Goal: Task Accomplishment & Management: Use online tool/utility

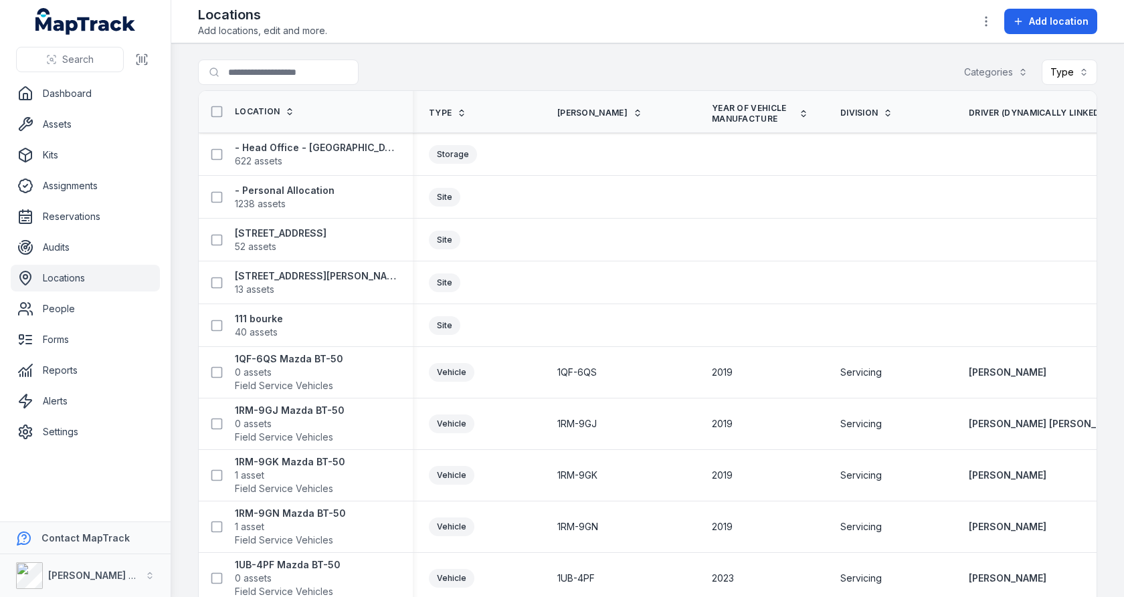
click at [555, 52] on main "Search for locations Categories Type Location Type [PERSON_NAME] Year of Vehicl…" at bounding box center [647, 320] width 953 height 554
click at [993, 19] on icon "button" at bounding box center [985, 21] width 13 height 13
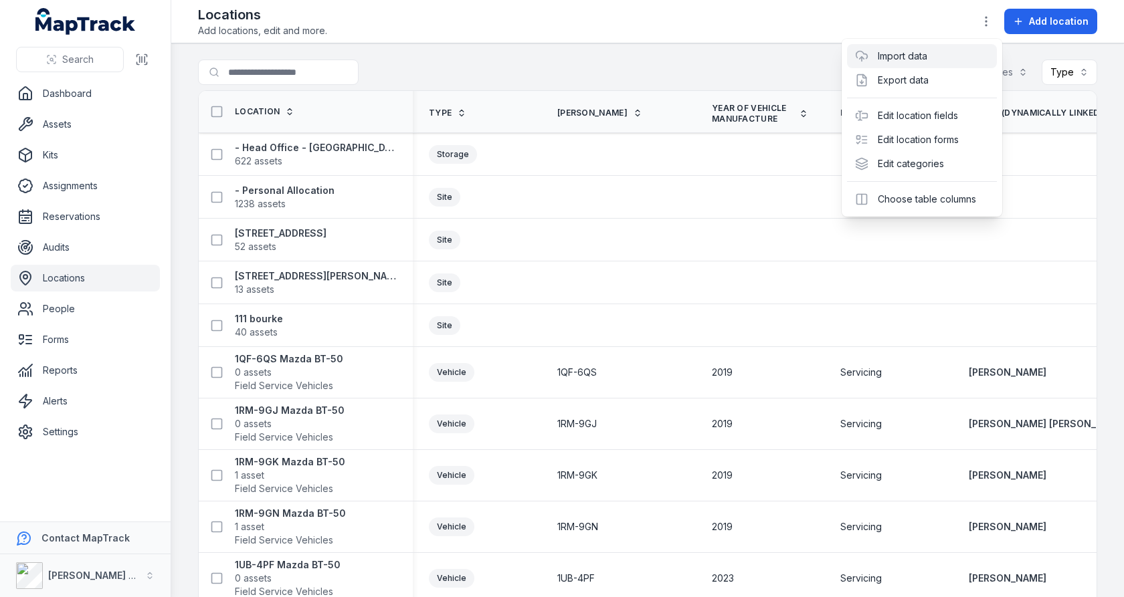
click at [927, 60] on link "Import data" at bounding box center [903, 56] width 50 height 13
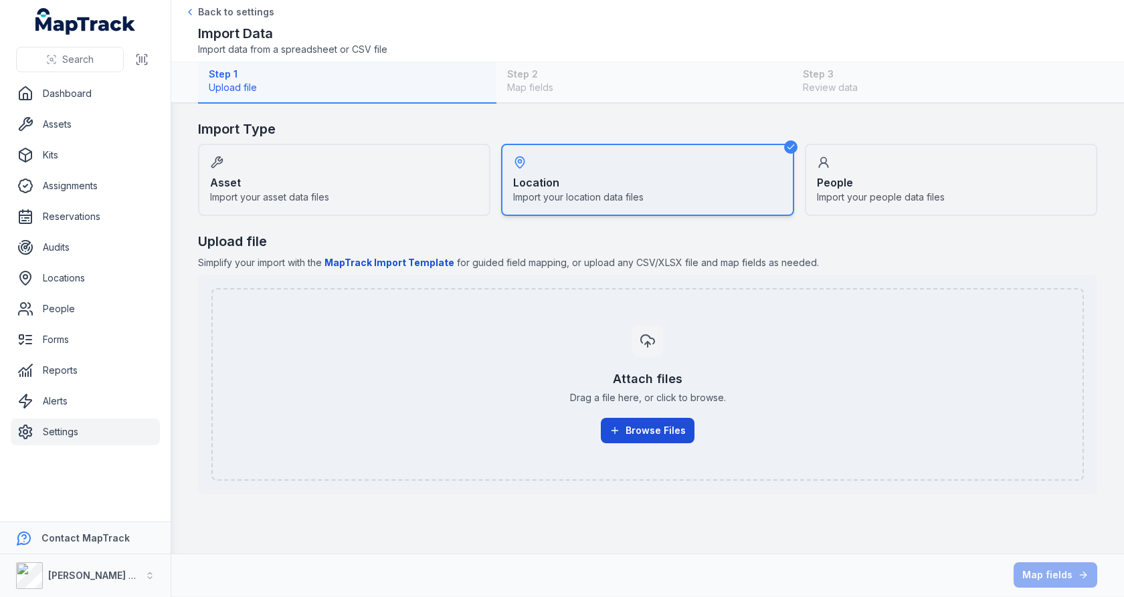
click at [660, 422] on button "Browse Files" at bounding box center [648, 430] width 94 height 25
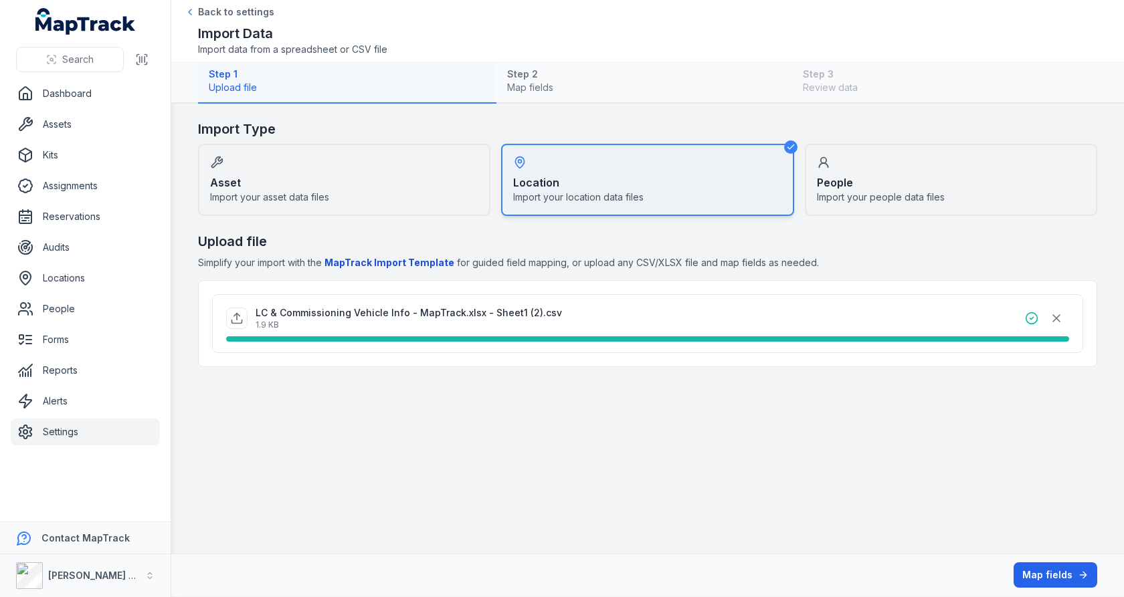
click at [698, 252] on div "Upload file Simplify your import with the MapTrack Import Template for guided f…" at bounding box center [647, 299] width 899 height 135
click at [1034, 576] on button "Map fields" at bounding box center [1056, 575] width 84 height 25
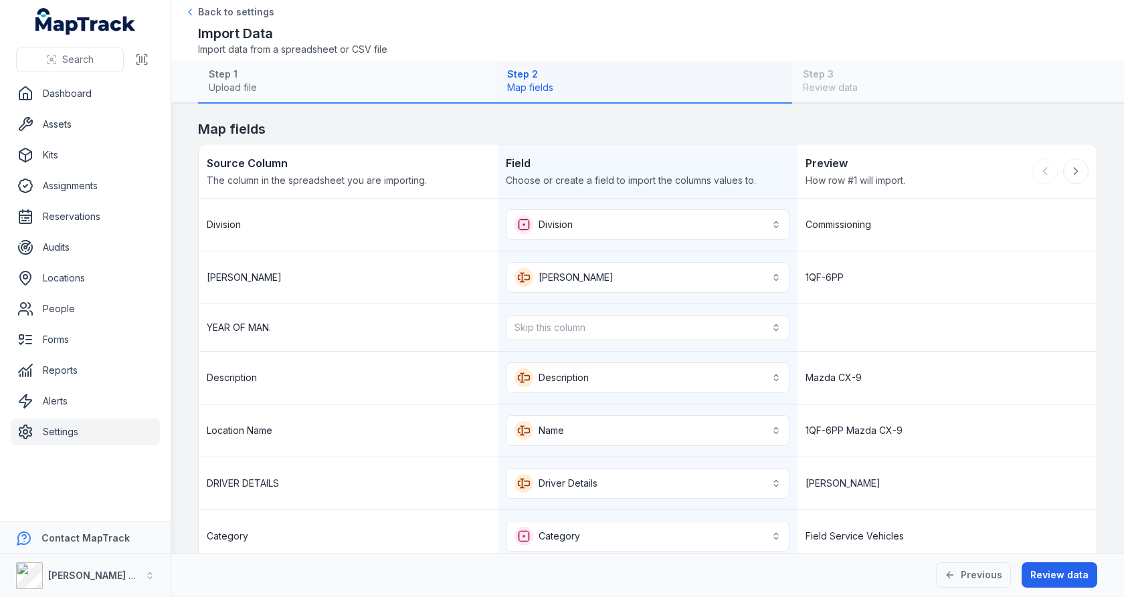
scroll to position [69, 0]
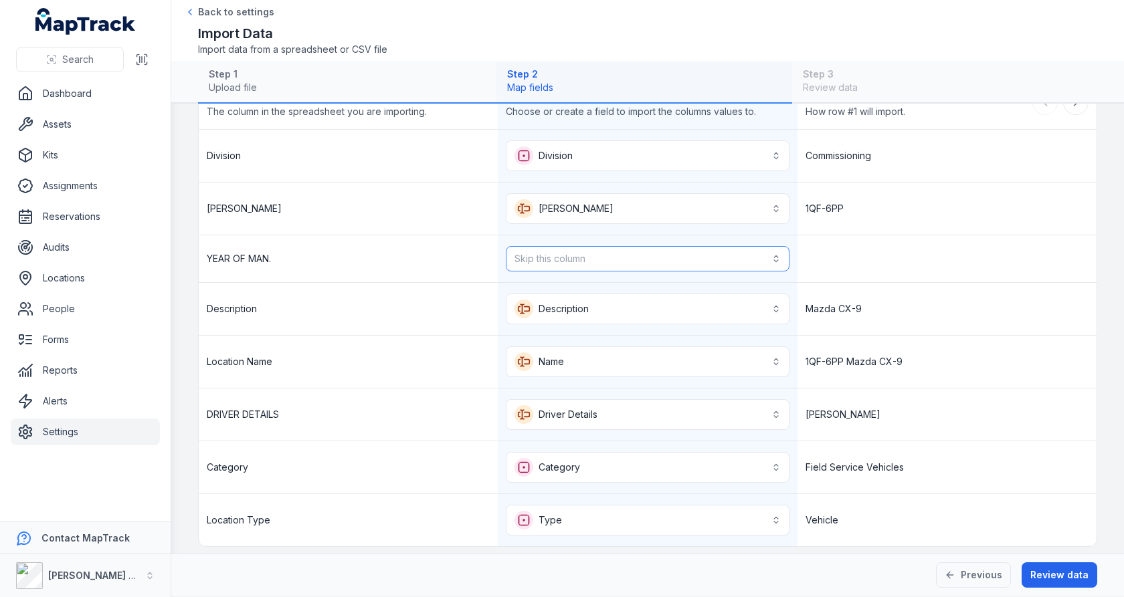
click at [735, 264] on button "Skip this column" at bounding box center [647, 258] width 283 height 25
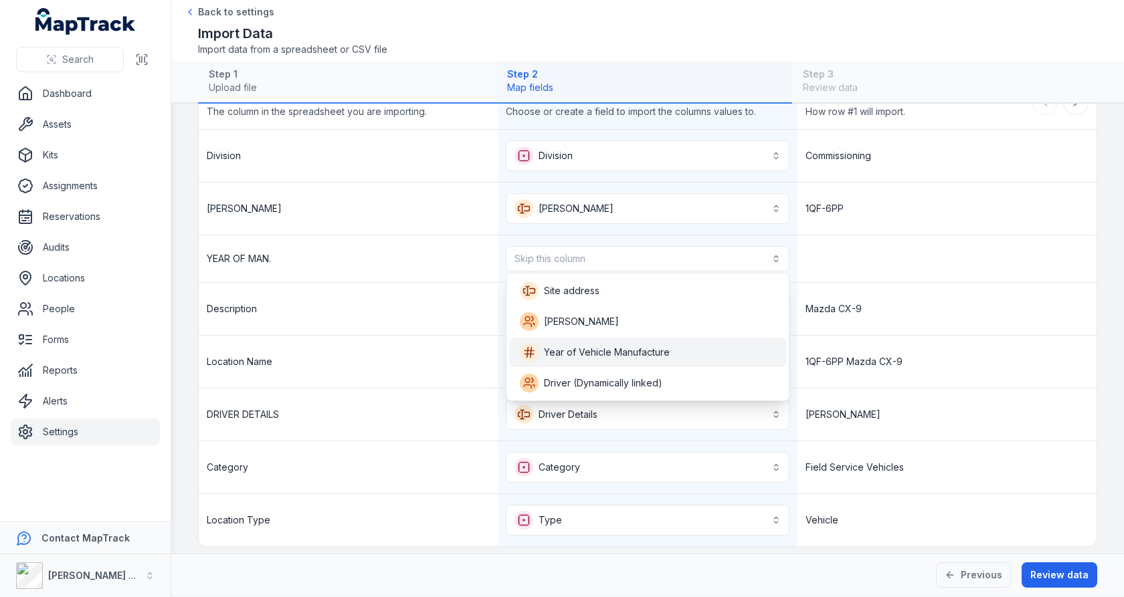
click at [689, 339] on div "Year of Vehicle Manufacture" at bounding box center [647, 352] width 277 height 29
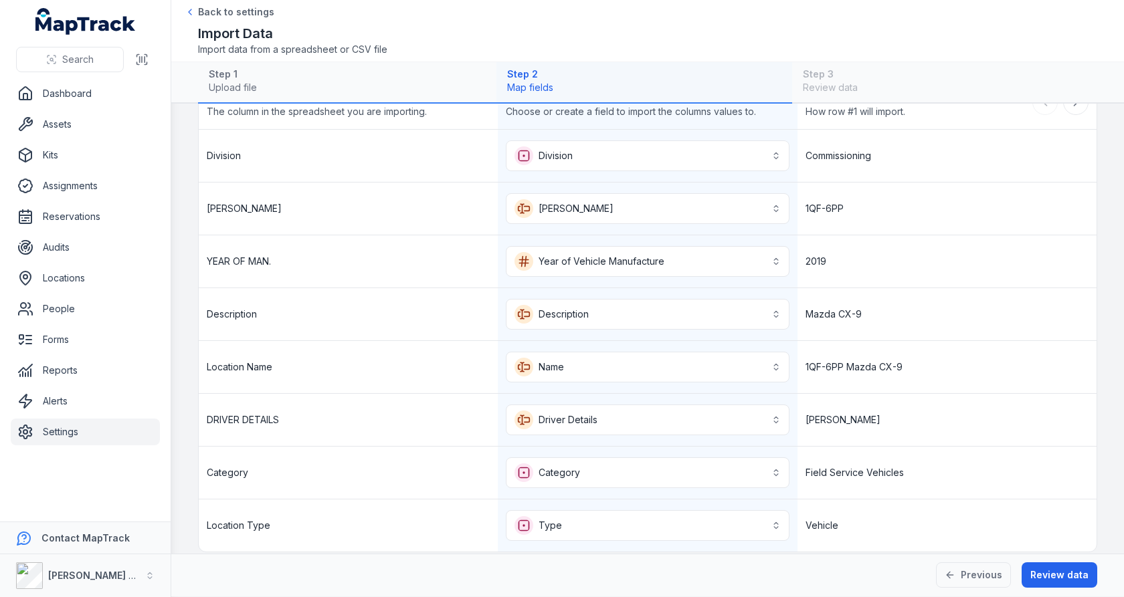
click at [863, 227] on div "1QF-6PP" at bounding box center [946, 209] width 299 height 52
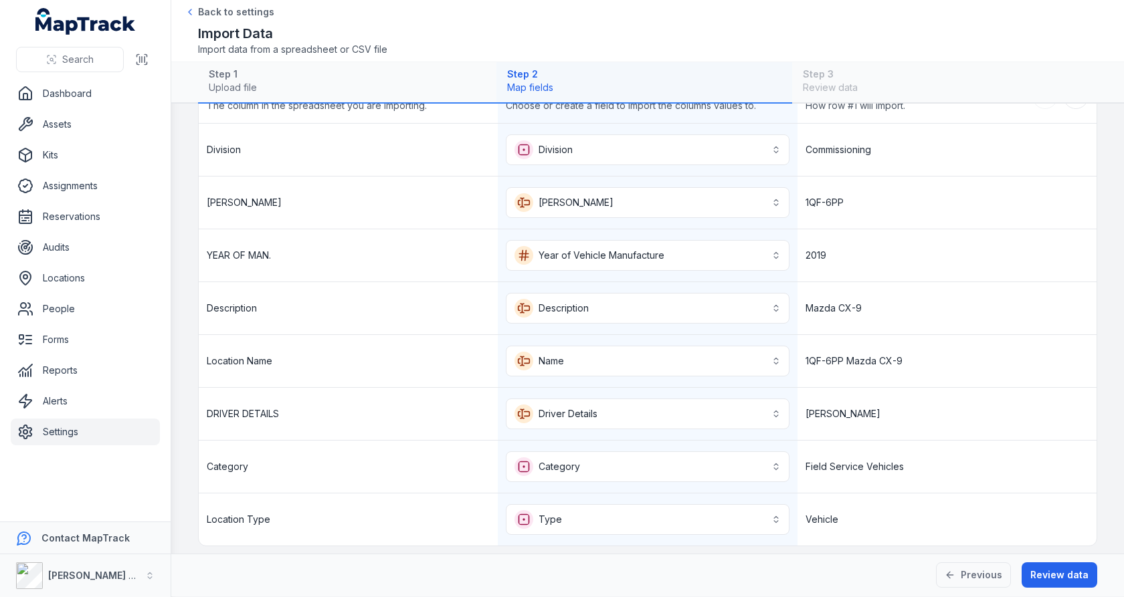
scroll to position [63, 0]
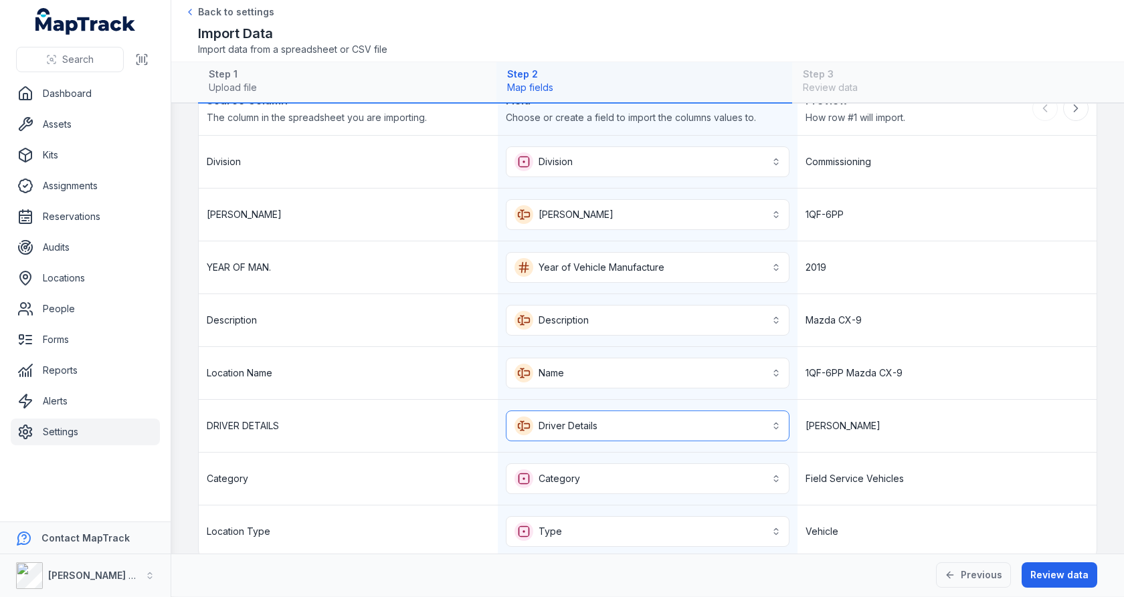
click at [781, 411] on button "**********" at bounding box center [647, 426] width 283 height 31
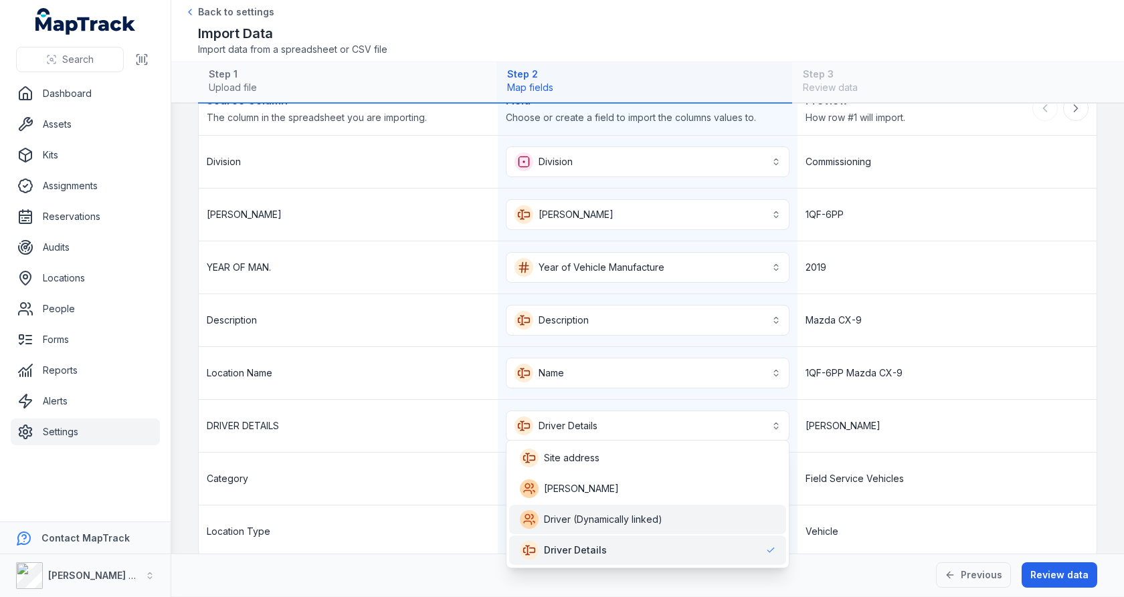
click at [715, 510] on div "Driver (Dynamically linked)" at bounding box center [648, 519] width 256 height 19
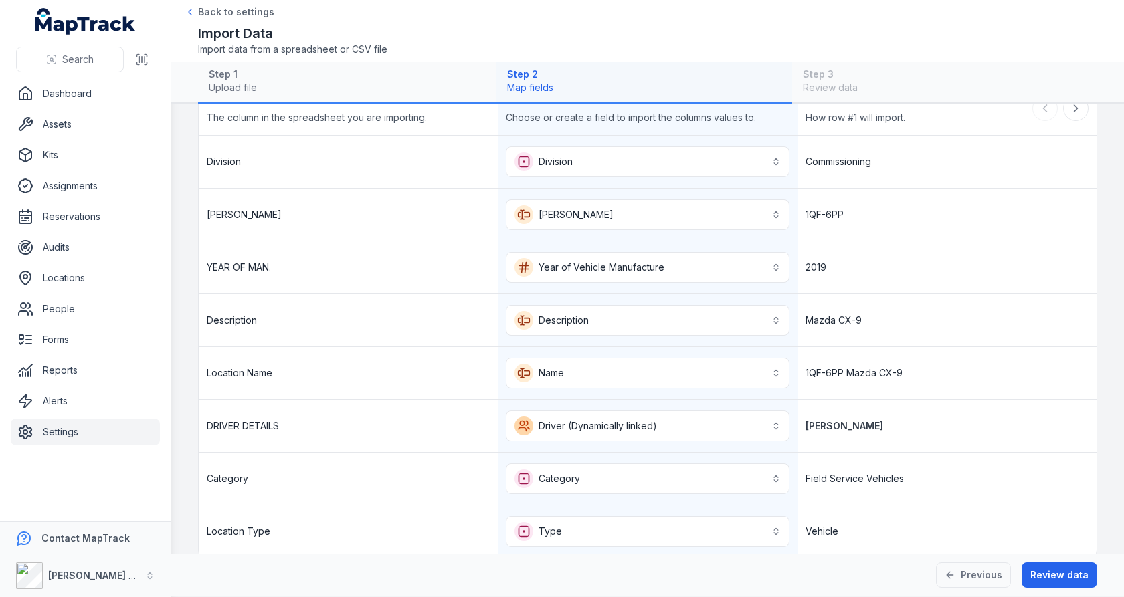
click at [910, 416] on div "[PERSON_NAME]" at bounding box center [946, 426] width 299 height 52
click at [1042, 575] on button "Review data" at bounding box center [1060, 575] width 76 height 25
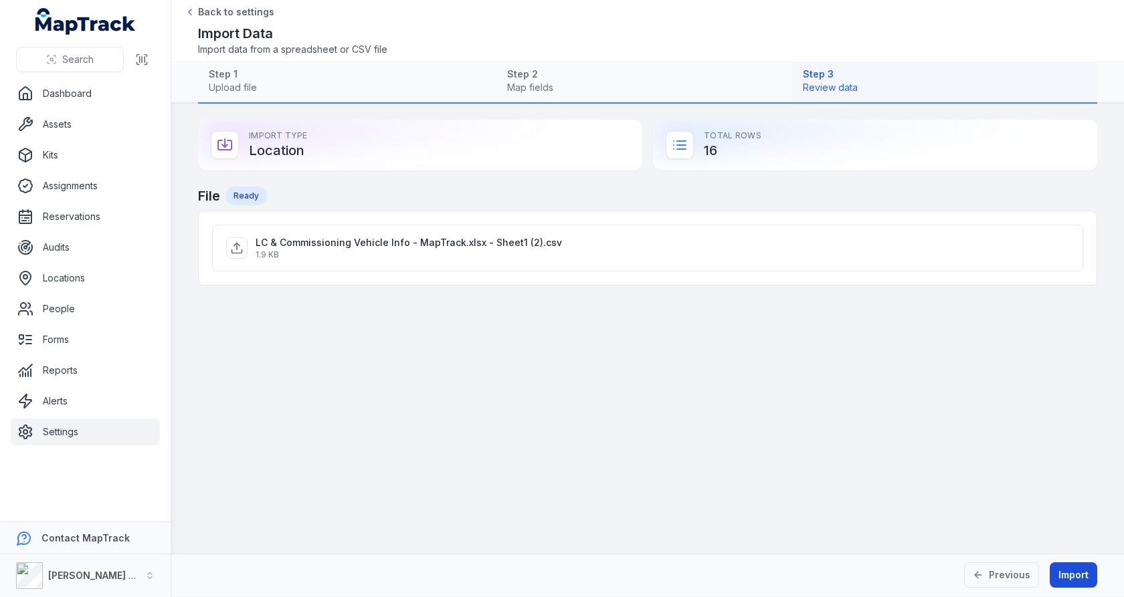
scroll to position [0, 0]
click at [1068, 573] on button "Import" at bounding box center [1073, 575] width 47 height 25
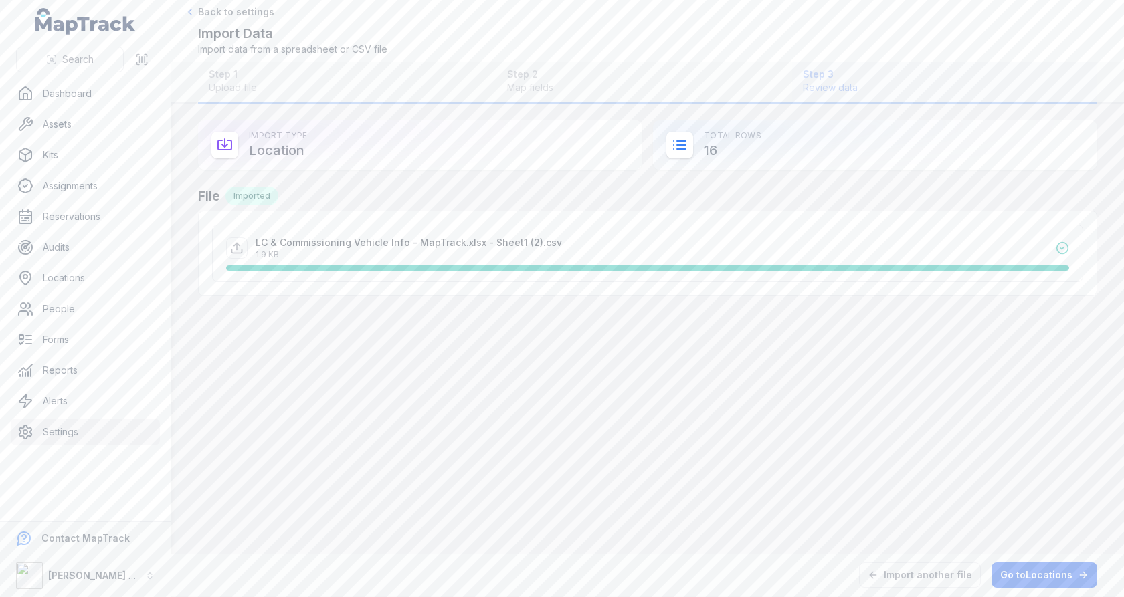
click at [1032, 495] on main "Import Type Location Total Rows 16 File Imported LC & Commissioning Vehicle Inf…" at bounding box center [647, 329] width 953 height 450
click at [1014, 566] on link "Go to Locations" at bounding box center [1044, 575] width 106 height 25
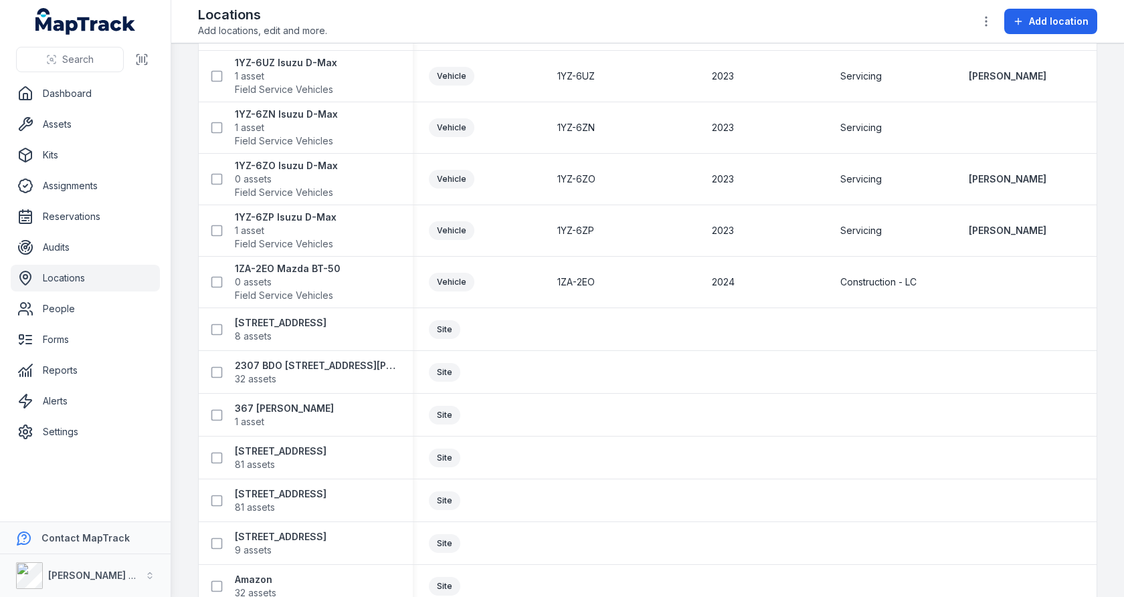
scroll to position [2356, 0]
click at [840, 276] on span "Construction - LC" at bounding box center [878, 282] width 76 height 13
click at [853, 280] on span "Construction - LC" at bounding box center [878, 282] width 76 height 13
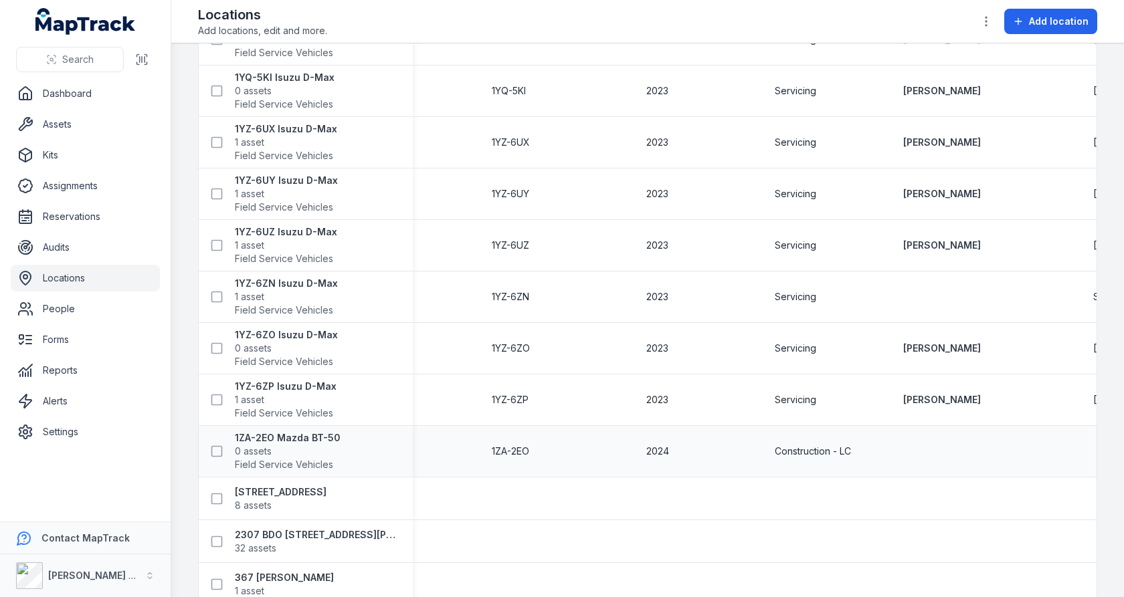
scroll to position [2247, 0]
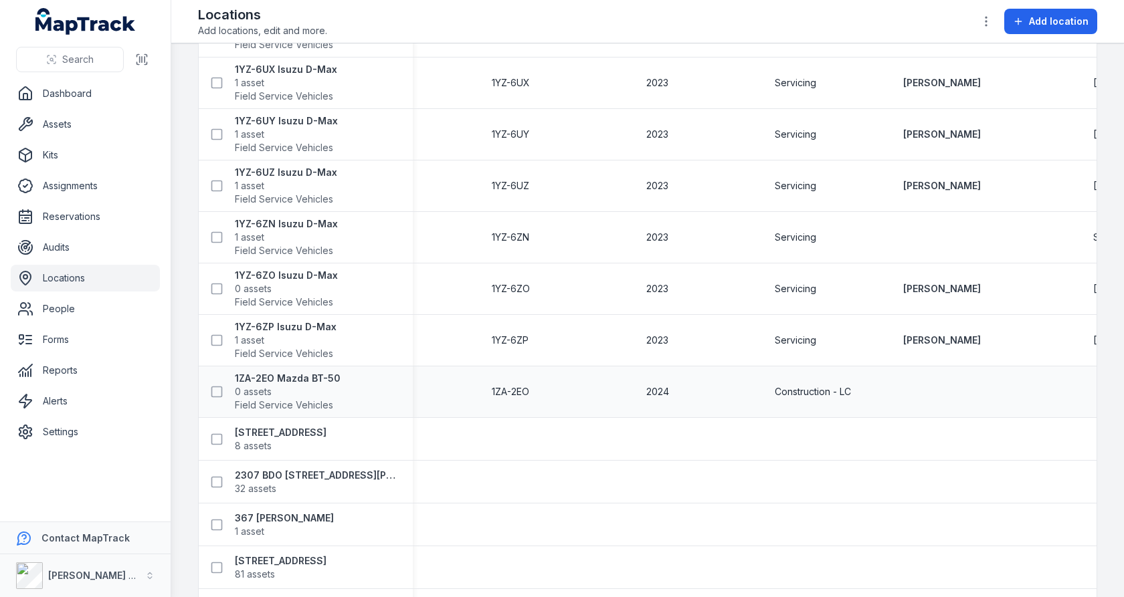
click at [812, 387] on span "Construction - LC" at bounding box center [813, 391] width 76 height 13
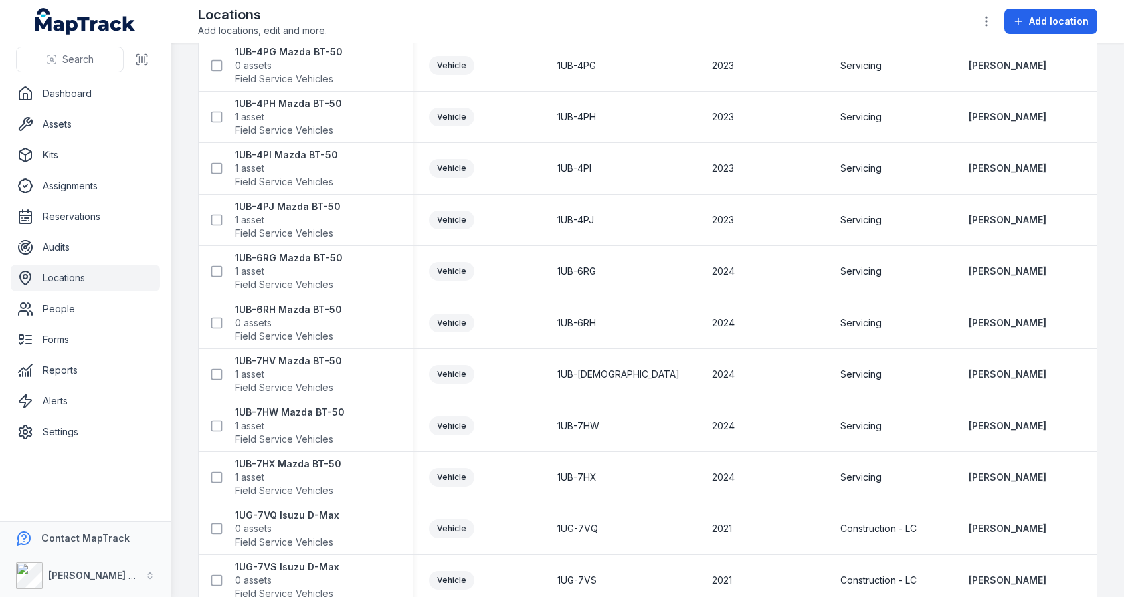
scroll to position [0, 0]
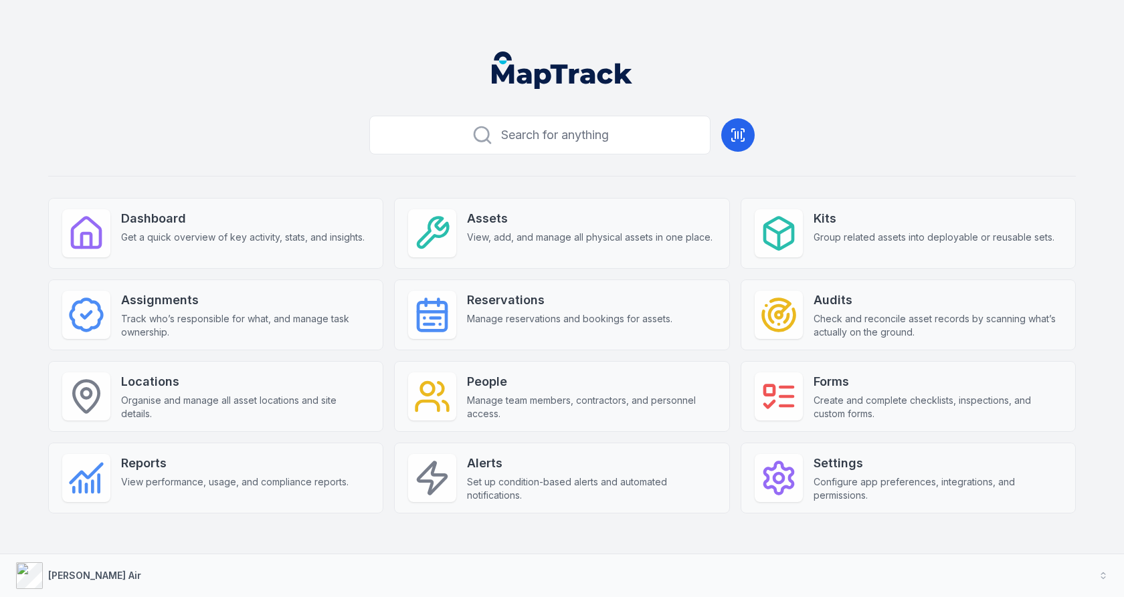
click at [756, 35] on div "Search for anything Dashboard Get a quick overview of key activity, stats, and …" at bounding box center [562, 298] width 1124 height 597
click at [373, 587] on button "[PERSON_NAME] Air" at bounding box center [562, 576] width 1124 height 43
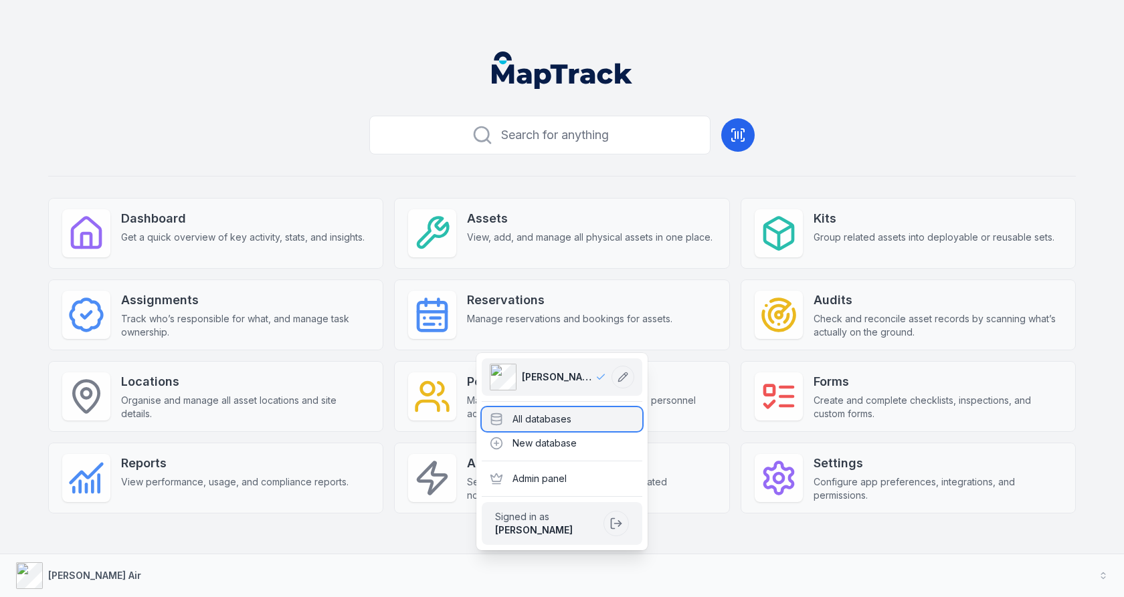
click at [529, 418] on div "All databases" at bounding box center [562, 419] width 161 height 24
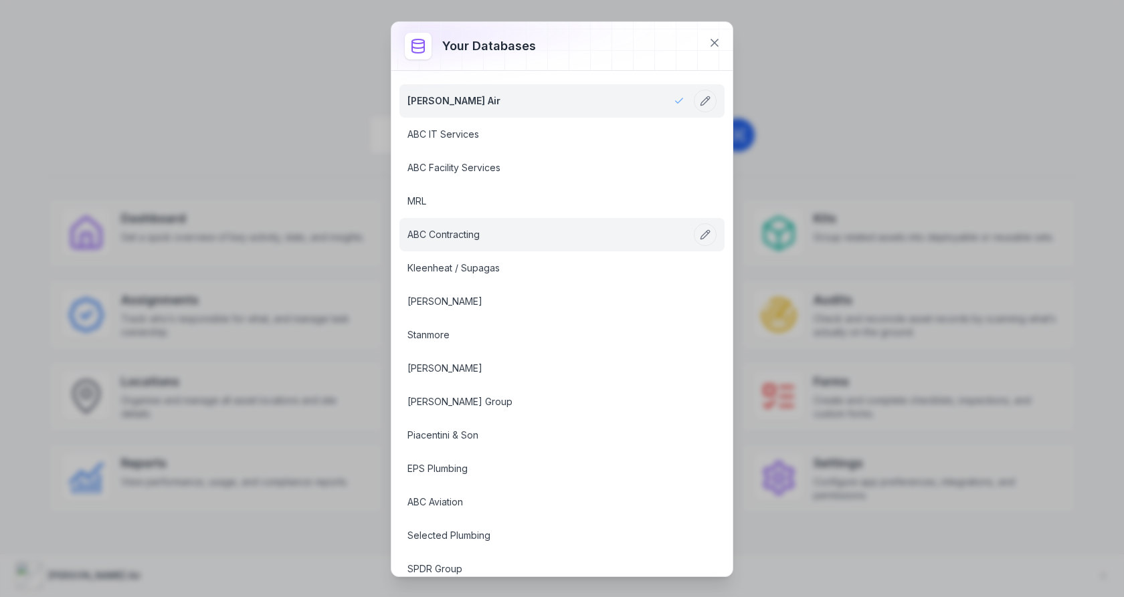
click at [500, 228] on link "ABC Contracting" at bounding box center [545, 234] width 277 height 13
